Goal: Information Seeking & Learning: Find contact information

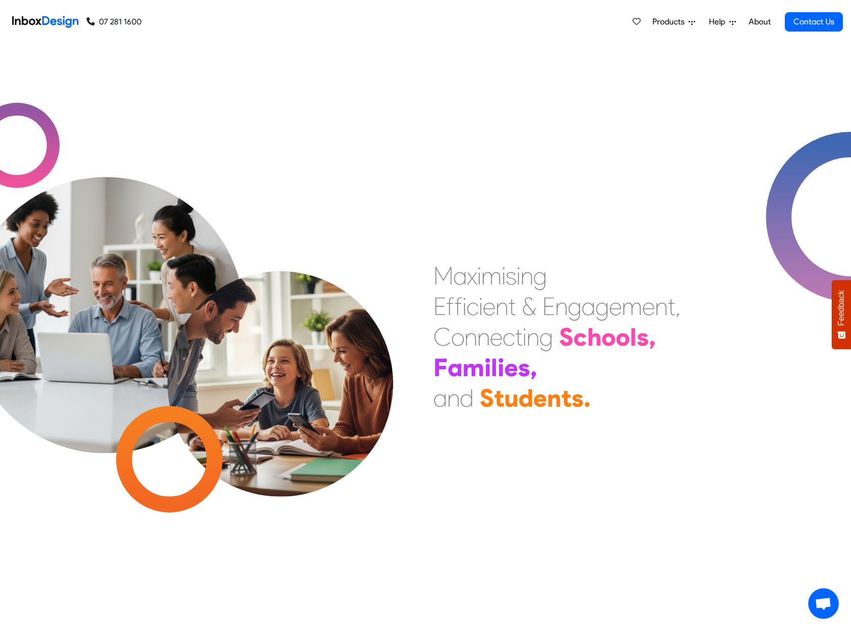
click at [757, 23] on link "About" at bounding box center [759, 22] width 28 height 20
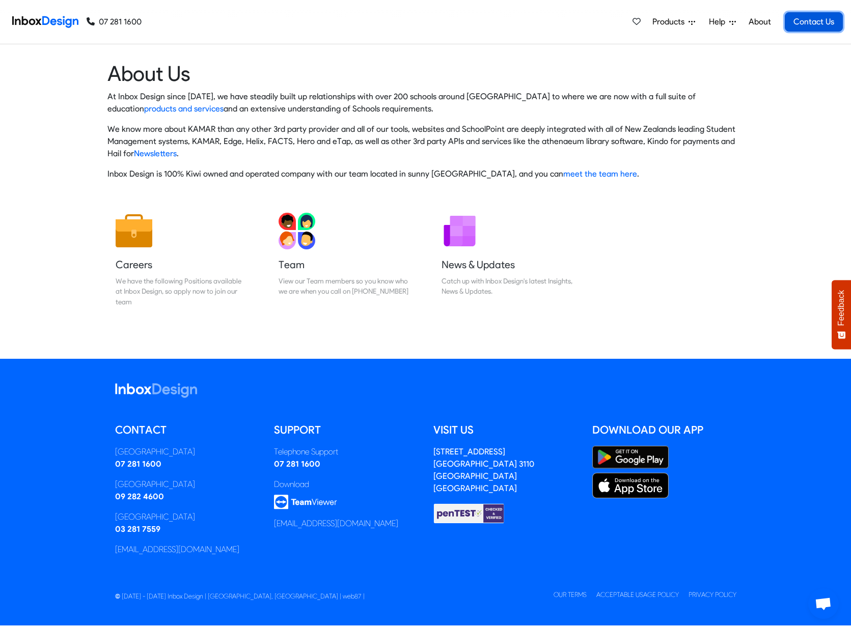
click at [819, 25] on link "Contact Us" at bounding box center [813, 21] width 58 height 19
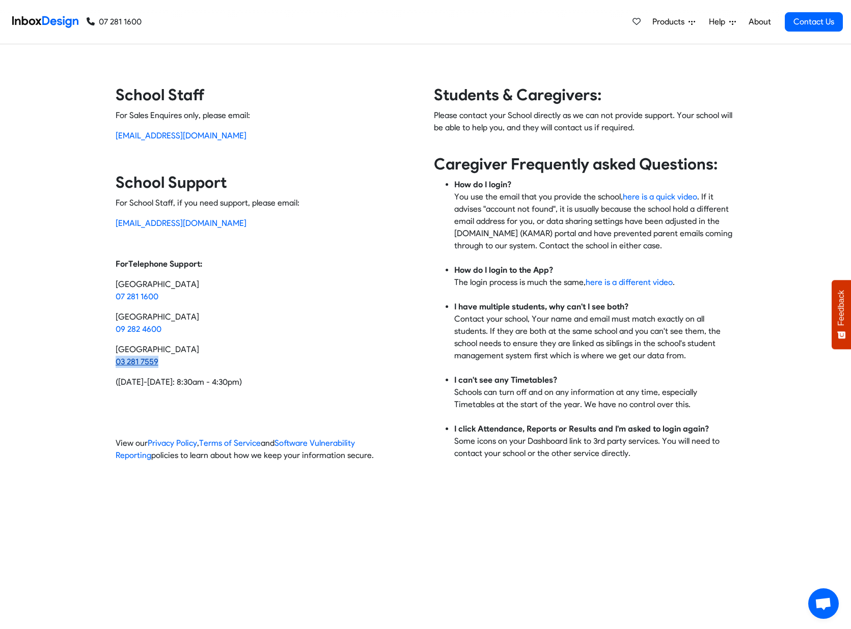
drag, startPoint x: 175, startPoint y: 361, endPoint x: 118, endPoint y: 362, distance: 57.0
click at [113, 363] on div "Contact Inbox Design School Staff For Sales Enquires only, please email: sales@…" at bounding box center [425, 277] width 635 height 385
copy link "03 281 7559"
drag, startPoint x: 136, startPoint y: 329, endPoint x: 145, endPoint y: 324, distance: 9.6
click at [109, 331] on div "Contact Inbox Design School Staff For Sales Enquires only, please email: sales@…" at bounding box center [425, 277] width 635 height 385
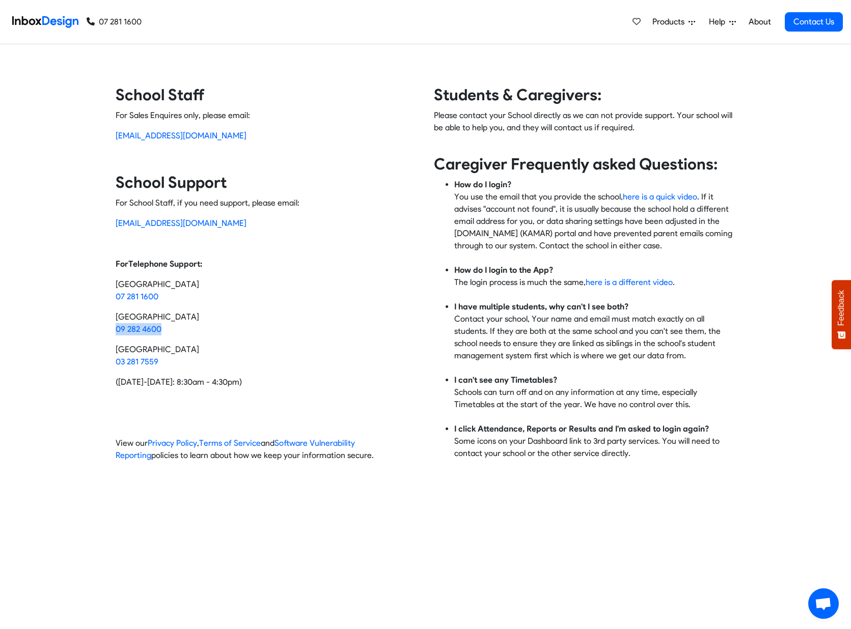
copy link "09 282 4600"
